Goal: Transaction & Acquisition: Download file/media

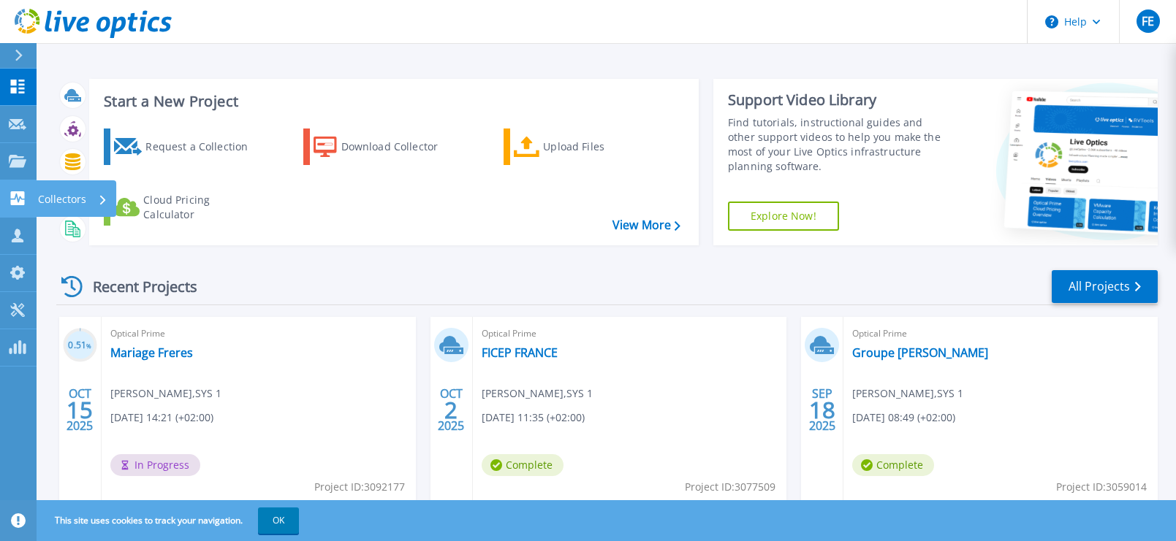
click at [71, 198] on p "Collectors" at bounding box center [62, 199] width 48 height 38
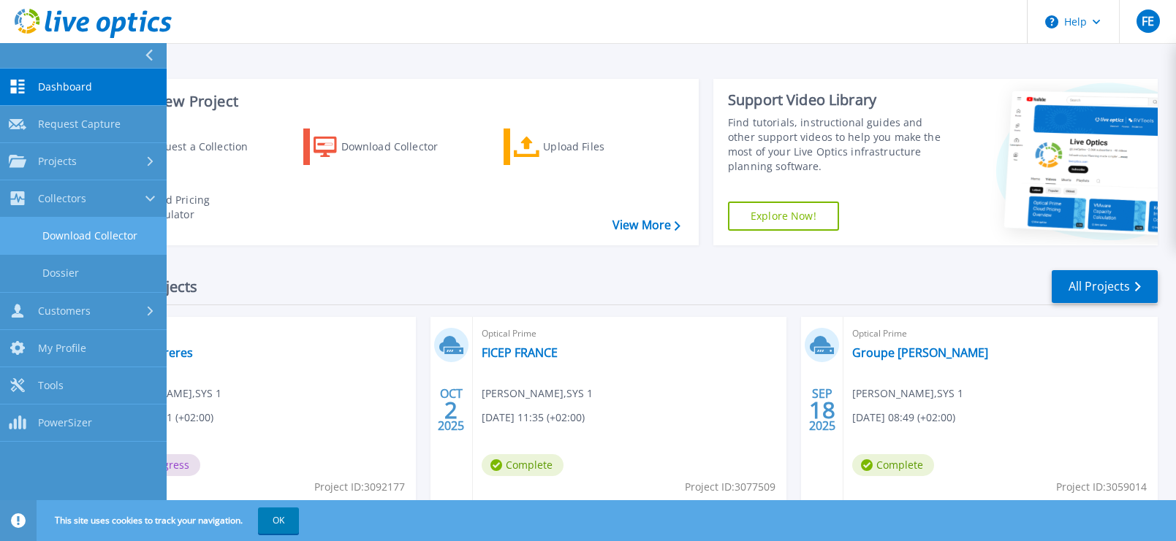
click at [110, 236] on link "Download Collector" at bounding box center [83, 236] width 167 height 37
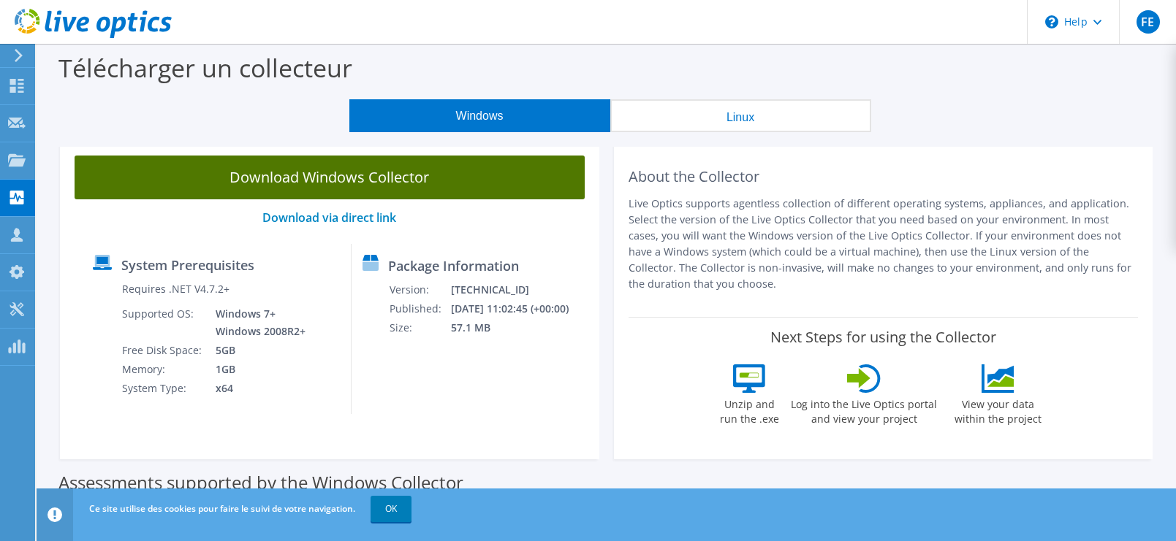
click at [335, 173] on link "Download Windows Collector" at bounding box center [330, 178] width 510 height 44
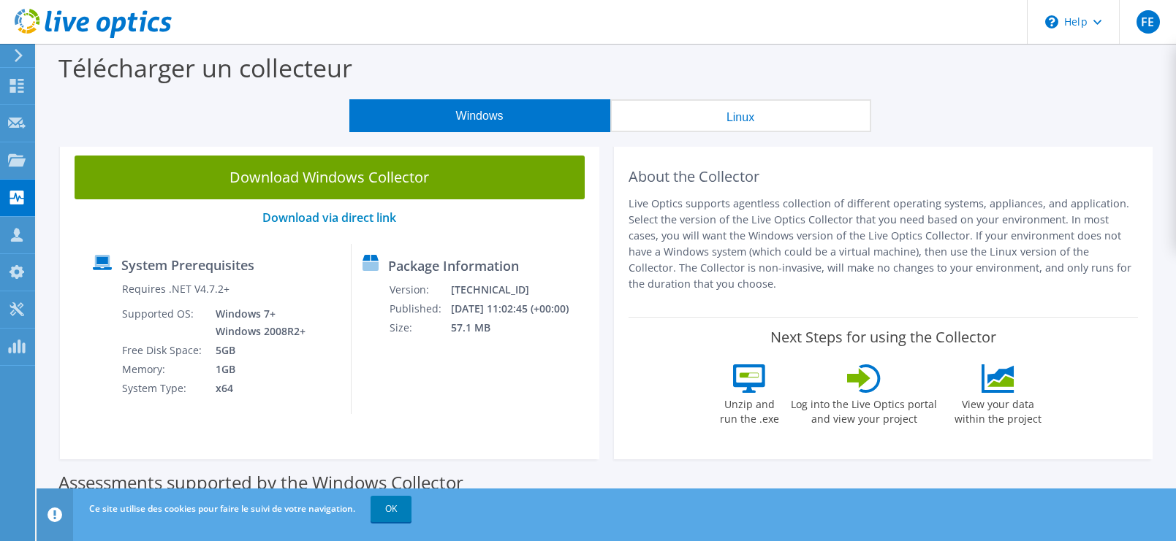
click at [66, 370] on div "Download Windows Collector Download via direct link System Prerequisites Requir…" at bounding box center [329, 300] width 539 height 319
